Goal: Information Seeking & Learning: Learn about a topic

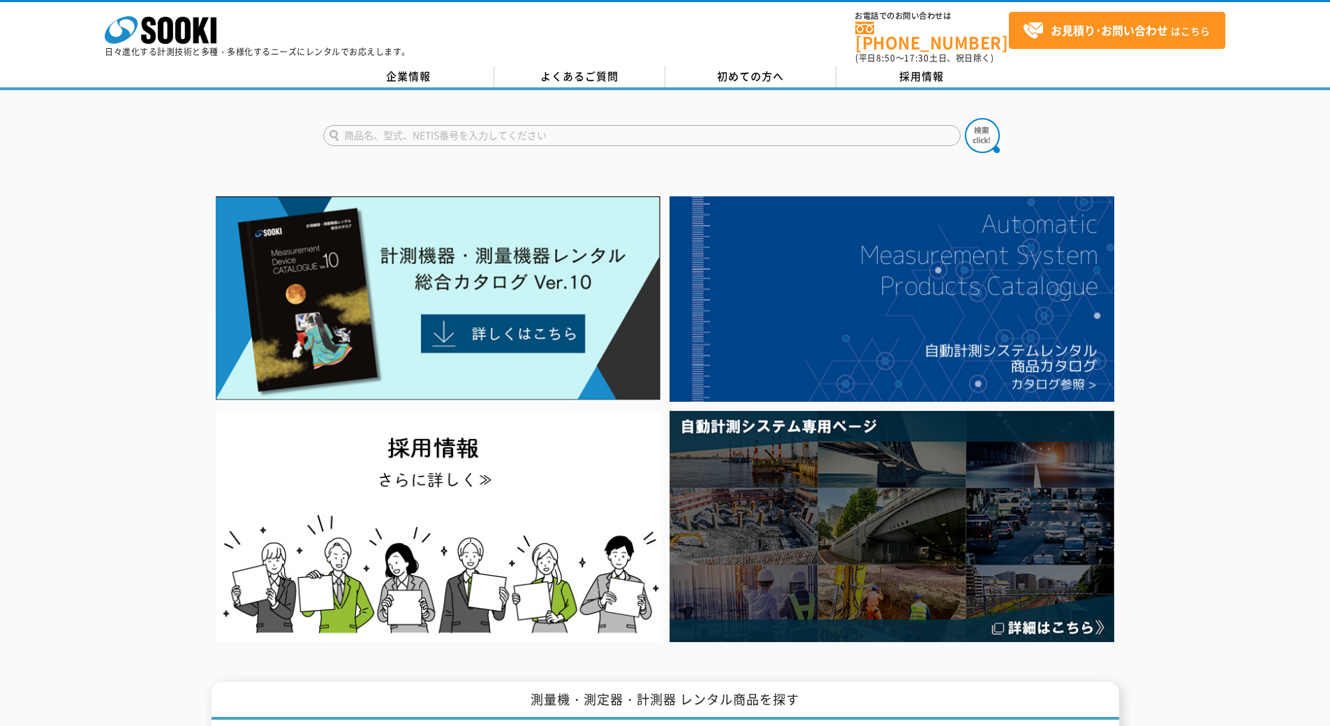
click at [464, 125] on input "text" at bounding box center [642, 135] width 638 height 21
type input "マルチﾘﾚｰﾃｽﾀ"
click at [965, 118] on button at bounding box center [982, 135] width 35 height 35
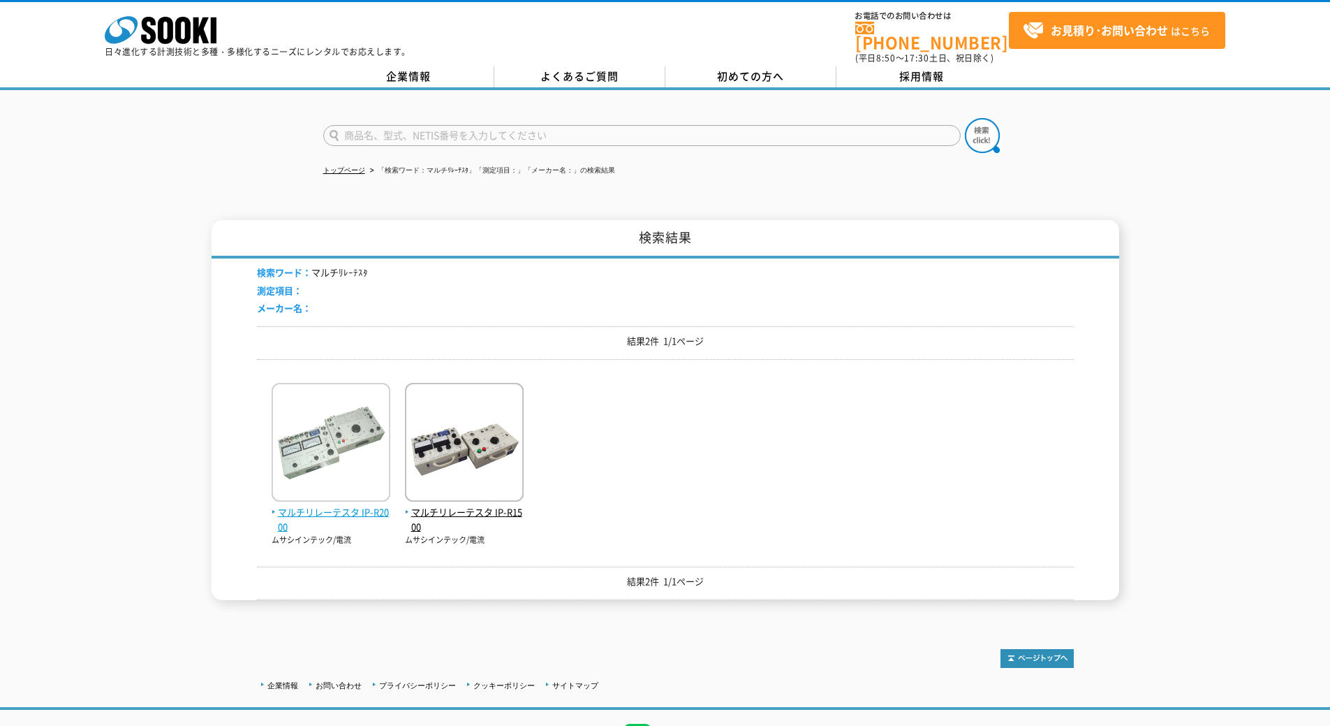
click at [331, 446] on img at bounding box center [331, 444] width 119 height 122
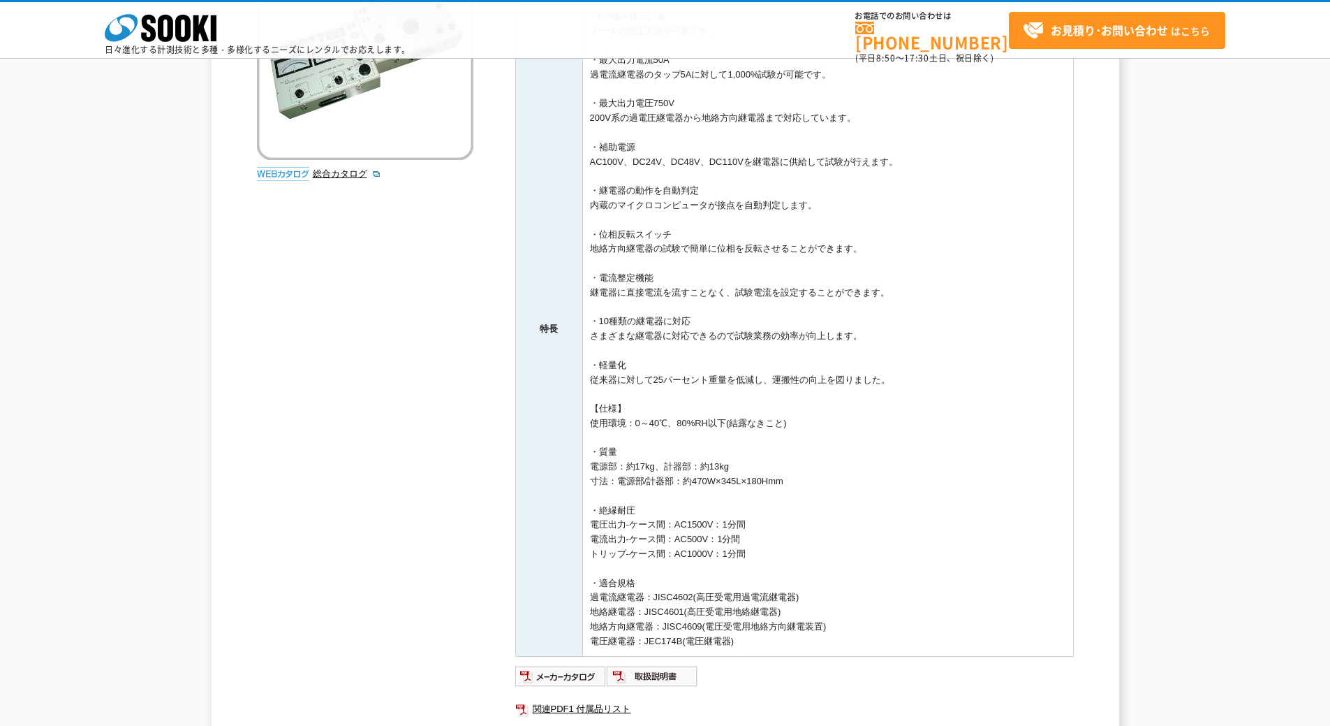
scroll to position [485, 0]
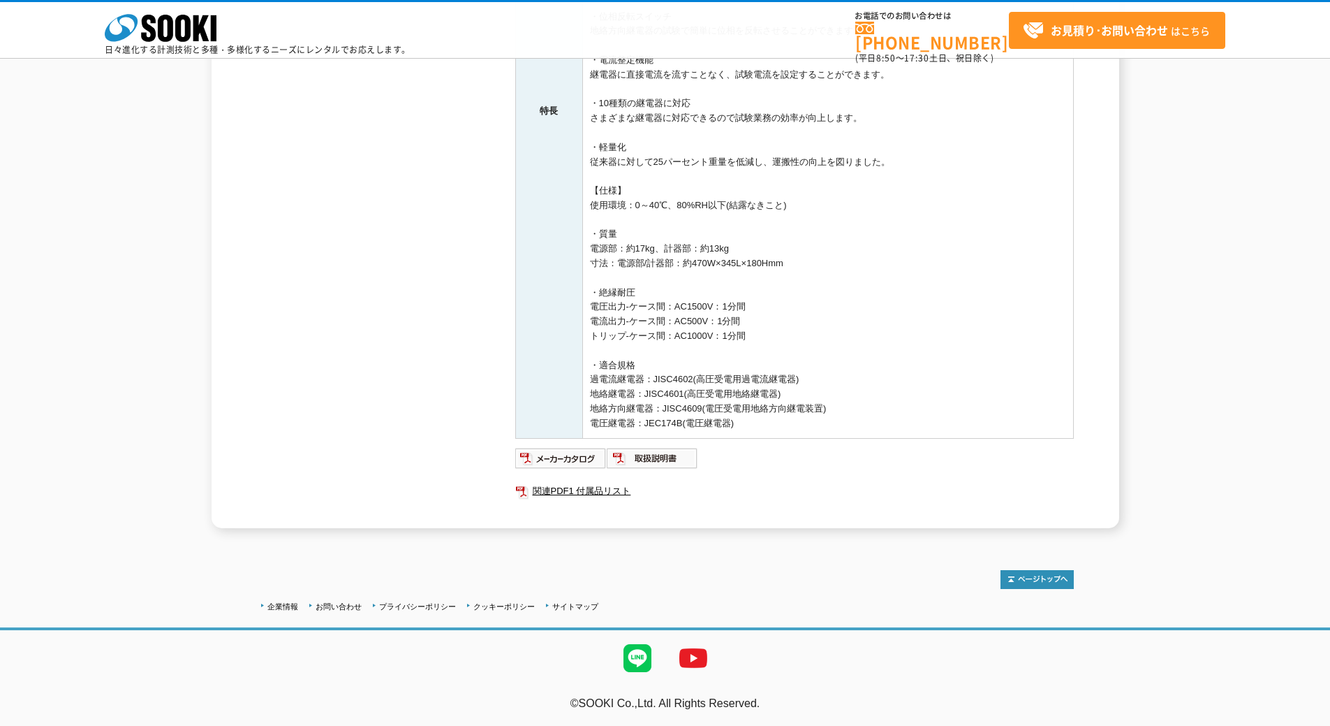
drag, startPoint x: 500, startPoint y: 391, endPoint x: 502, endPoint y: 480, distance: 89.4
click at [564, 441] on div "メーカー ムサシインテック 測定項目 電流 特長 ・0.5級の指示計器 メータの校正試験が可能です。 ・最大出力電流50A 過電流継電器のタップ5Aに対して1…" at bounding box center [794, 127] width 559 height 802
click at [564, 450] on img at bounding box center [560, 458] width 91 height 22
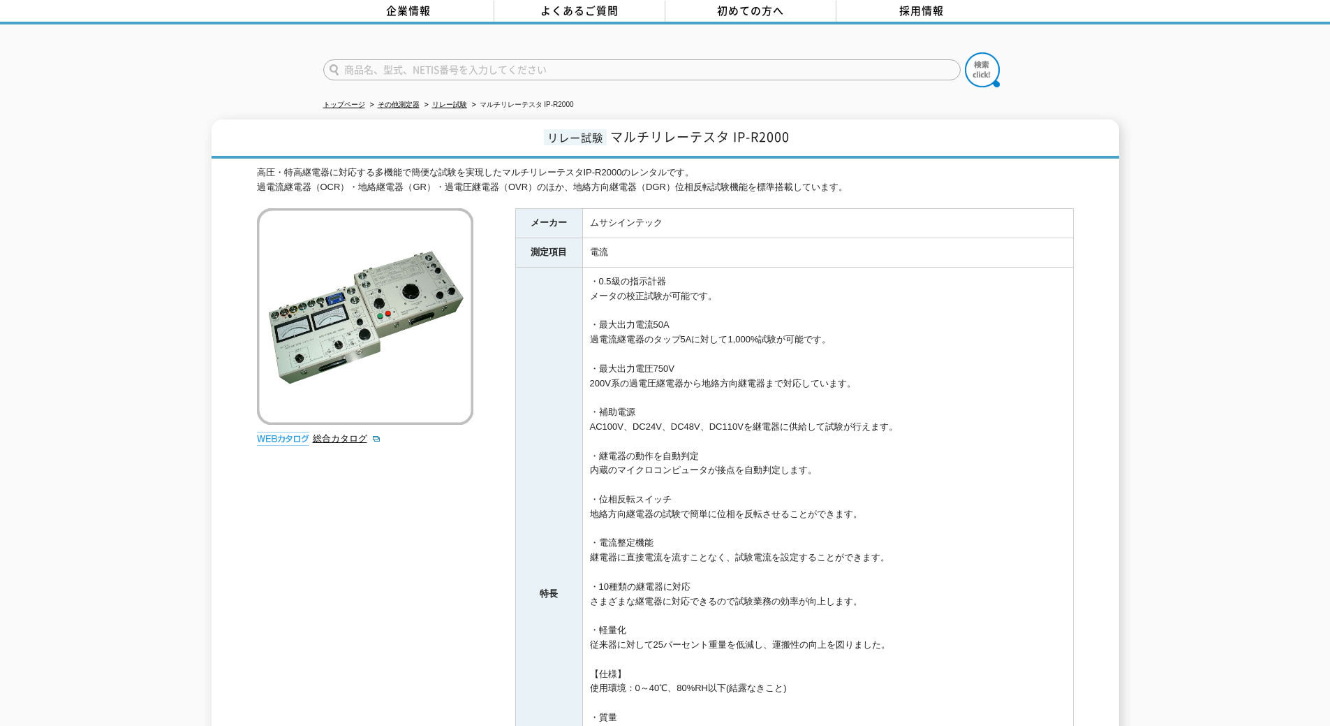
scroll to position [0, 0]
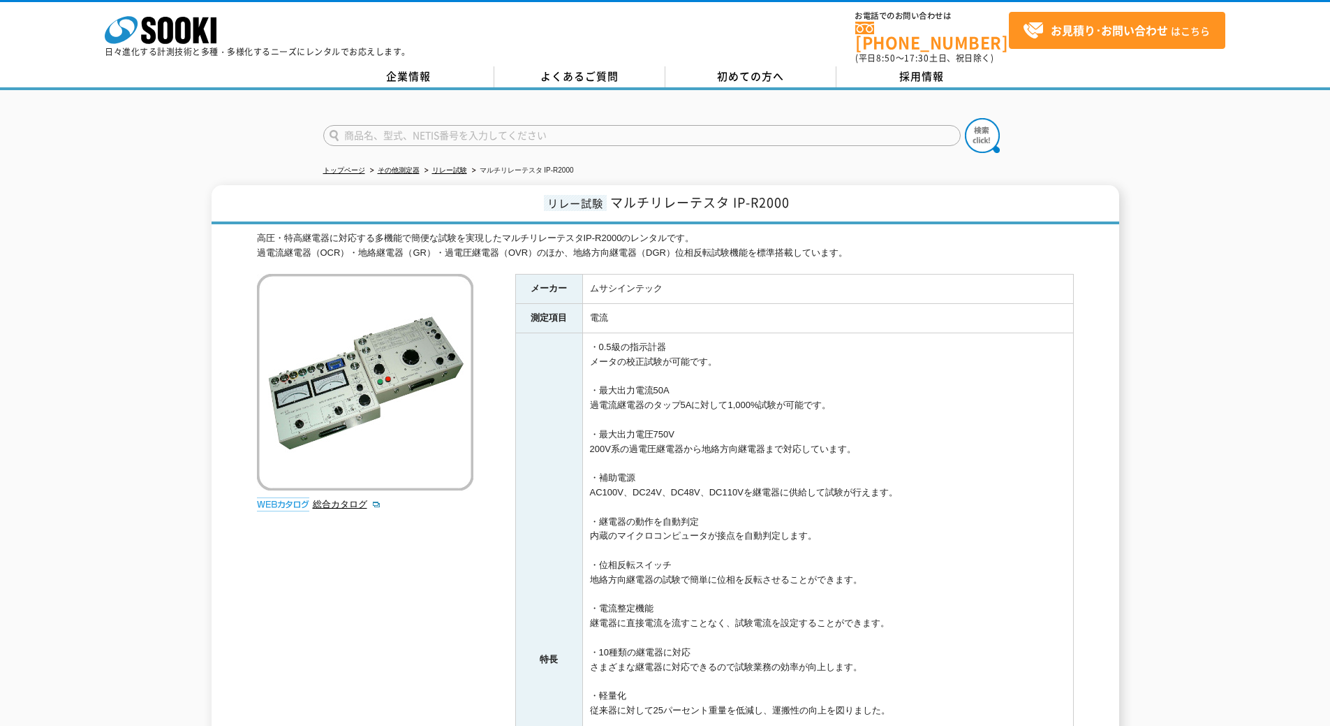
click at [374, 359] on img at bounding box center [365, 382] width 216 height 216
click at [367, 368] on img at bounding box center [365, 382] width 216 height 216
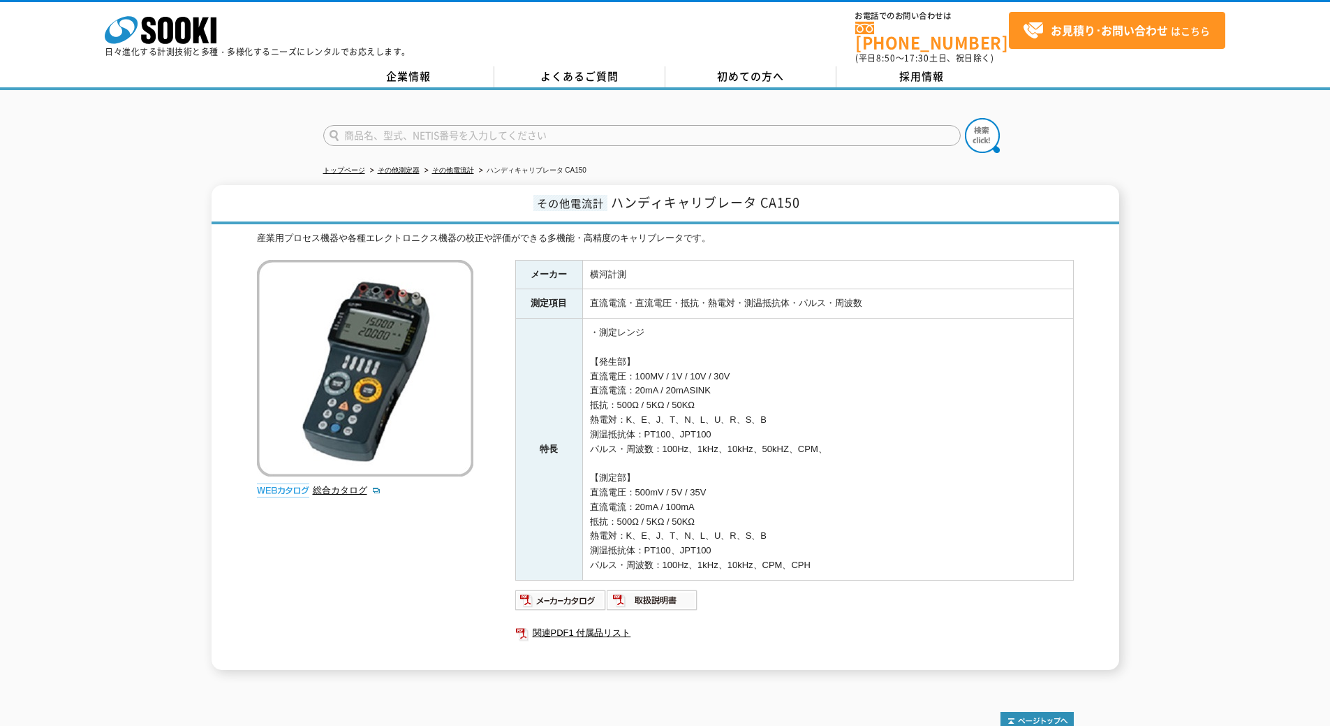
click at [1302, 318] on div "その他電流計 ハンディキャリブレータ CA150 産業用プロセス機器や各種エレクトロニクス機器の校正や評価ができる多機能・高精度のキャリブレータです。 総合カ…" at bounding box center [665, 427] width 1330 height 485
